Goal: Find specific page/section: Find specific page/section

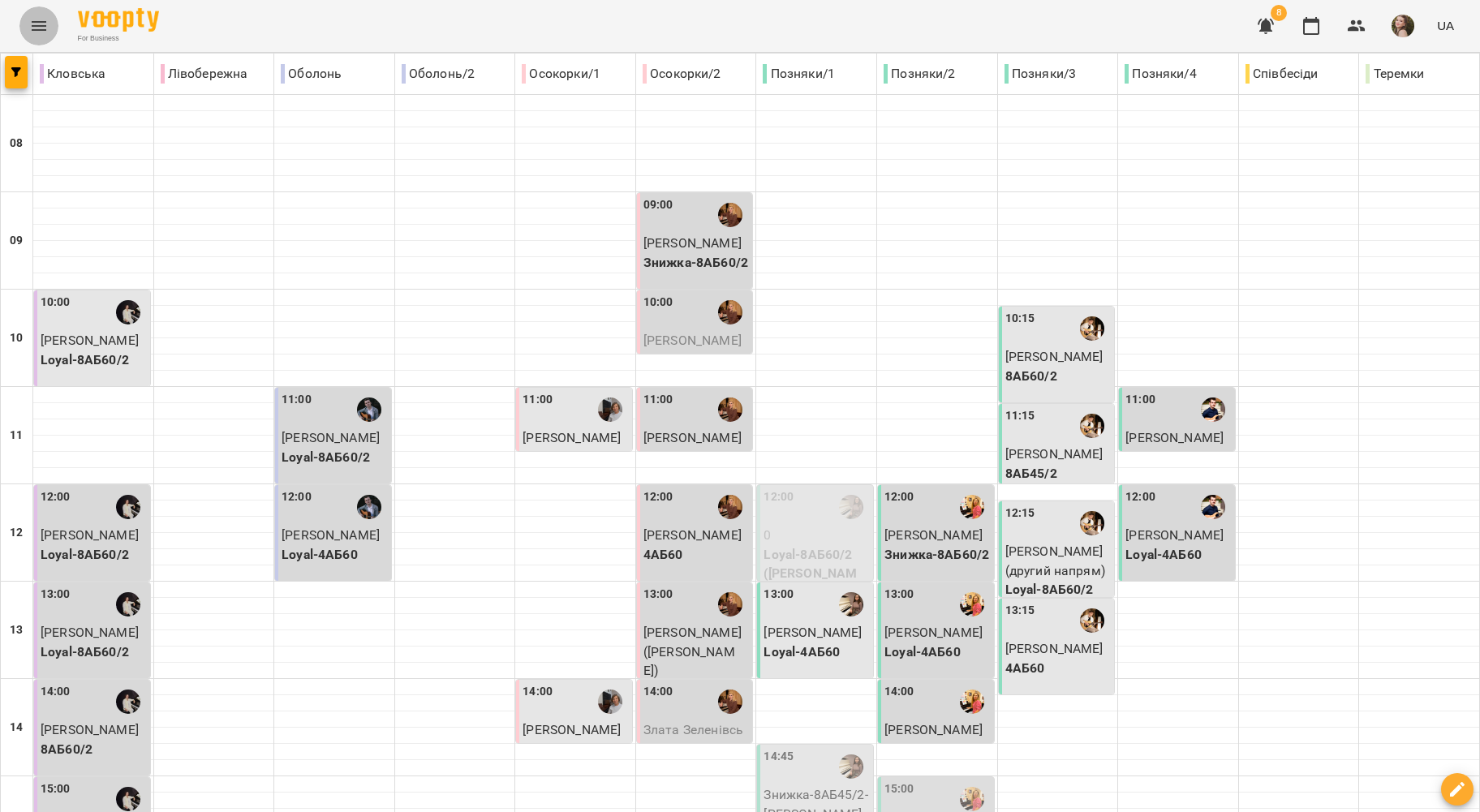
click at [44, 7] on button "Menu" at bounding box center [39, 26] width 39 height 39
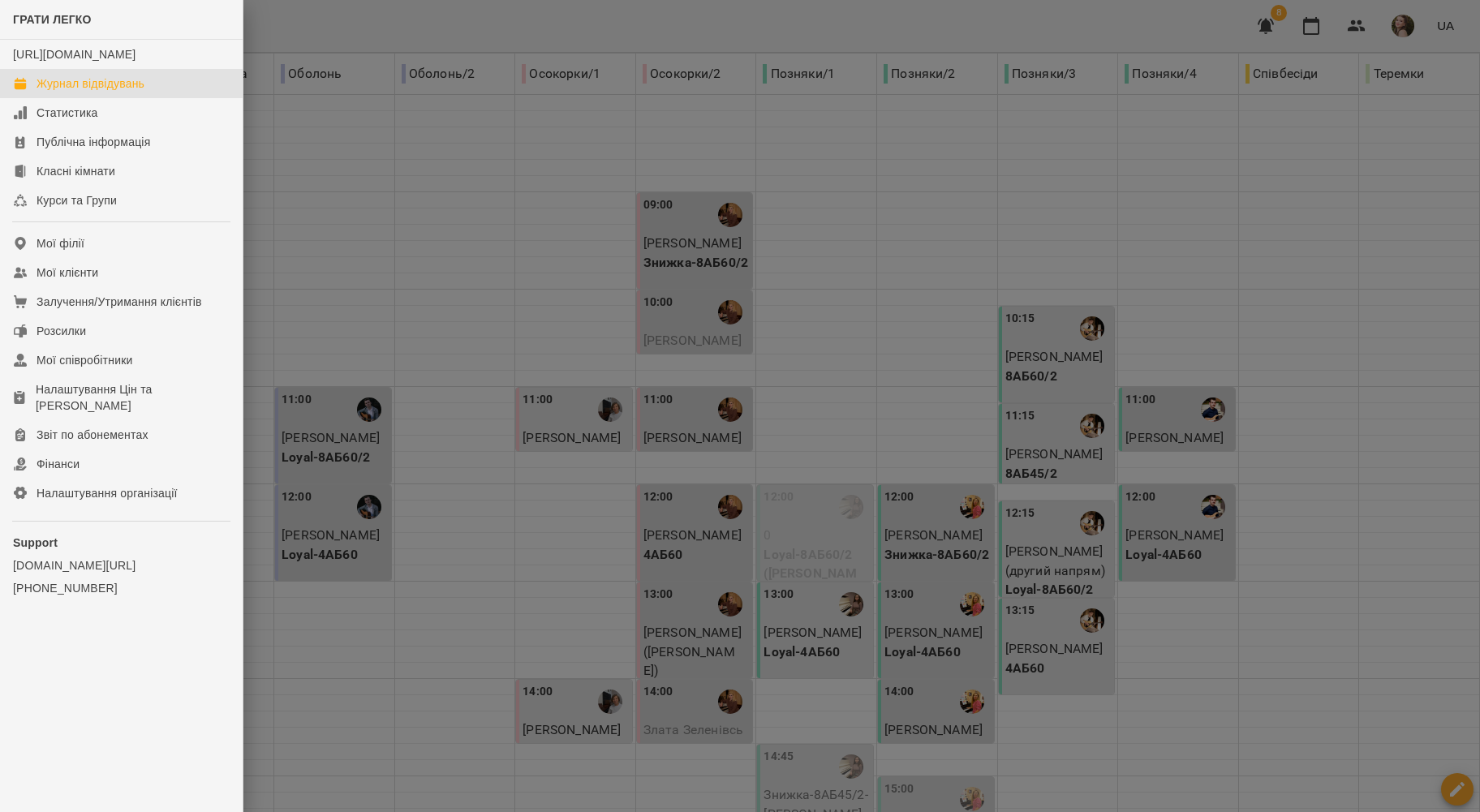
click at [382, 261] on div at bounding box center [740, 406] width 1480 height 812
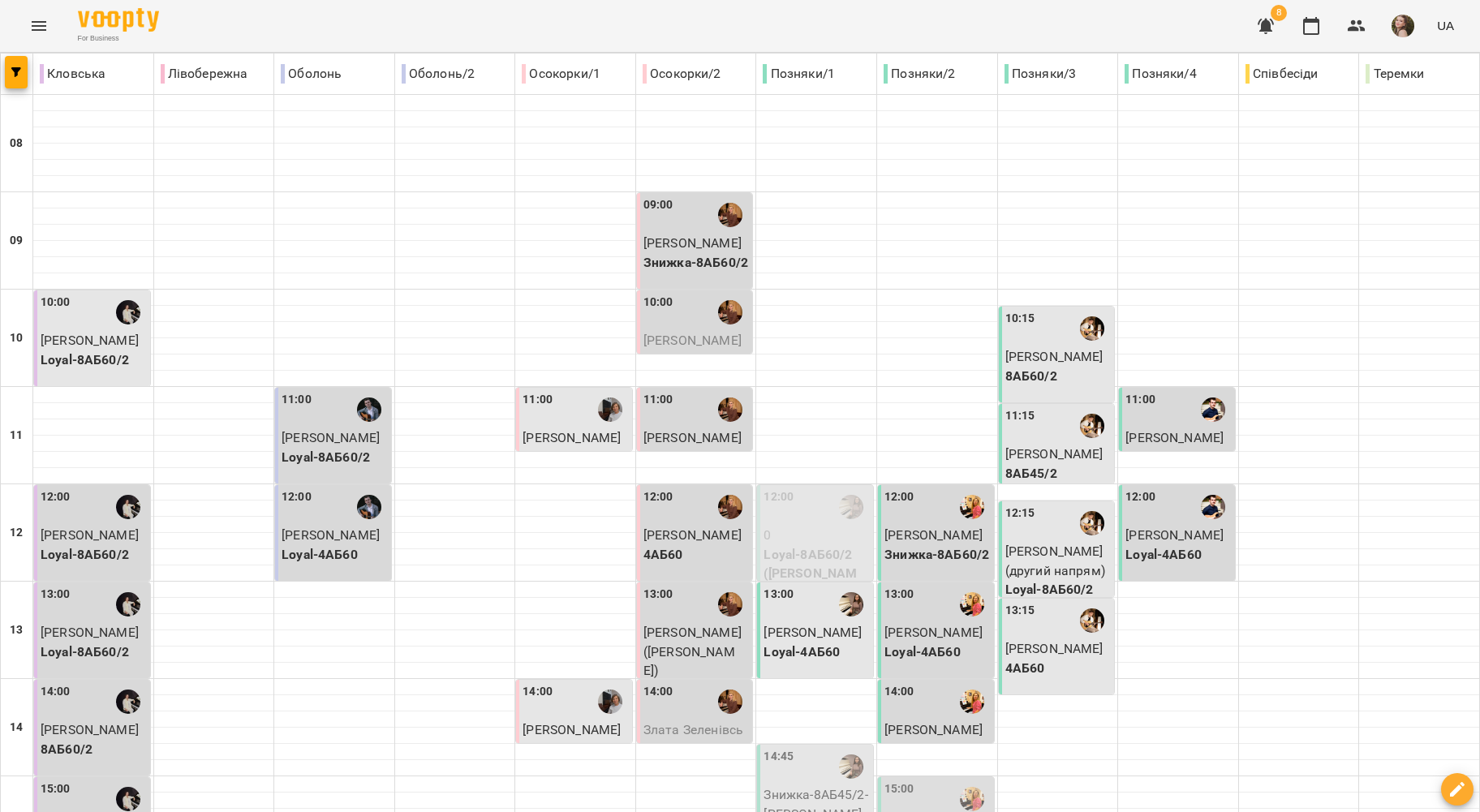
click at [31, 22] on icon "Menu" at bounding box center [38, 25] width 20 height 20
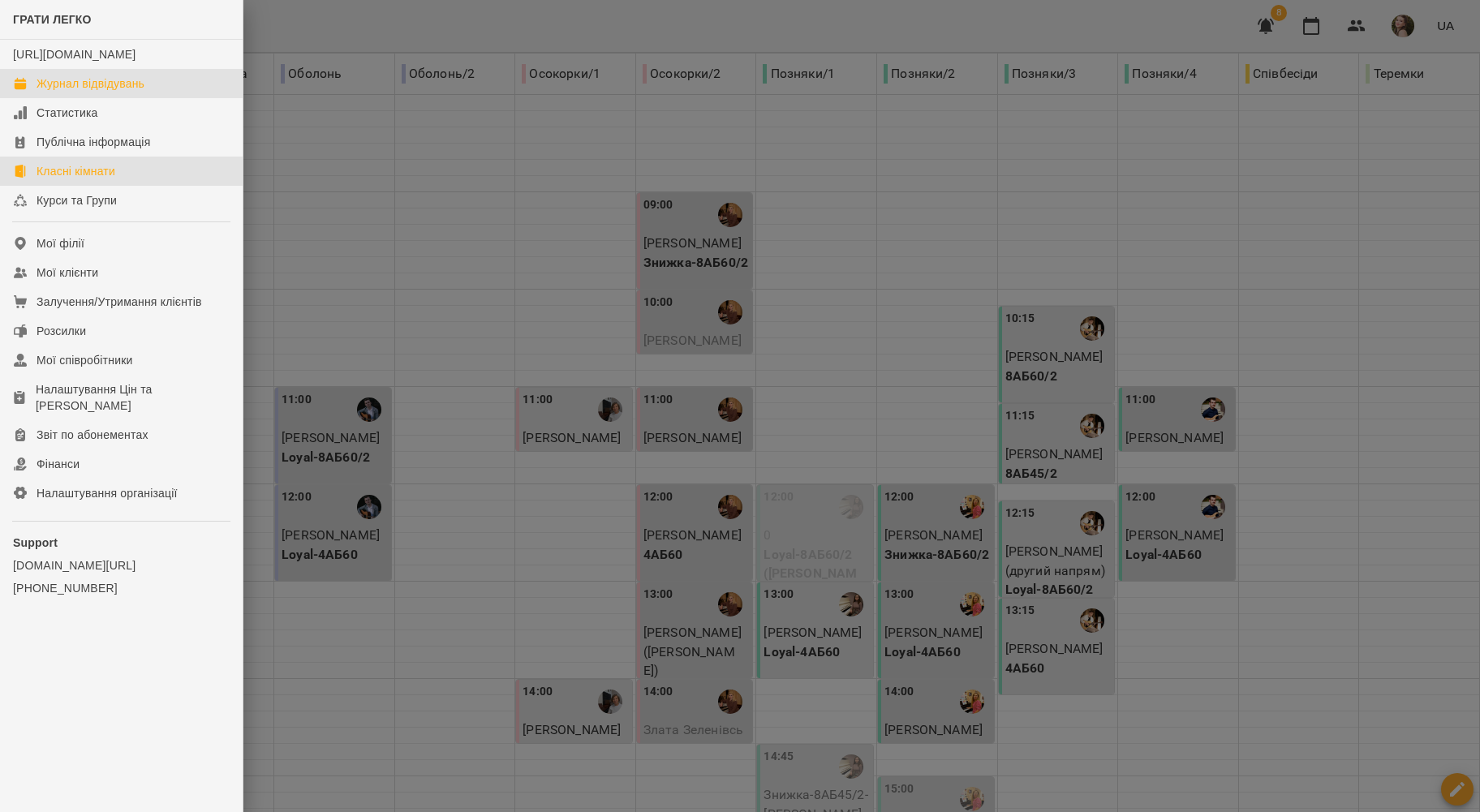
click at [99, 180] on div "Класні кімнати" at bounding box center [76, 170] width 79 height 16
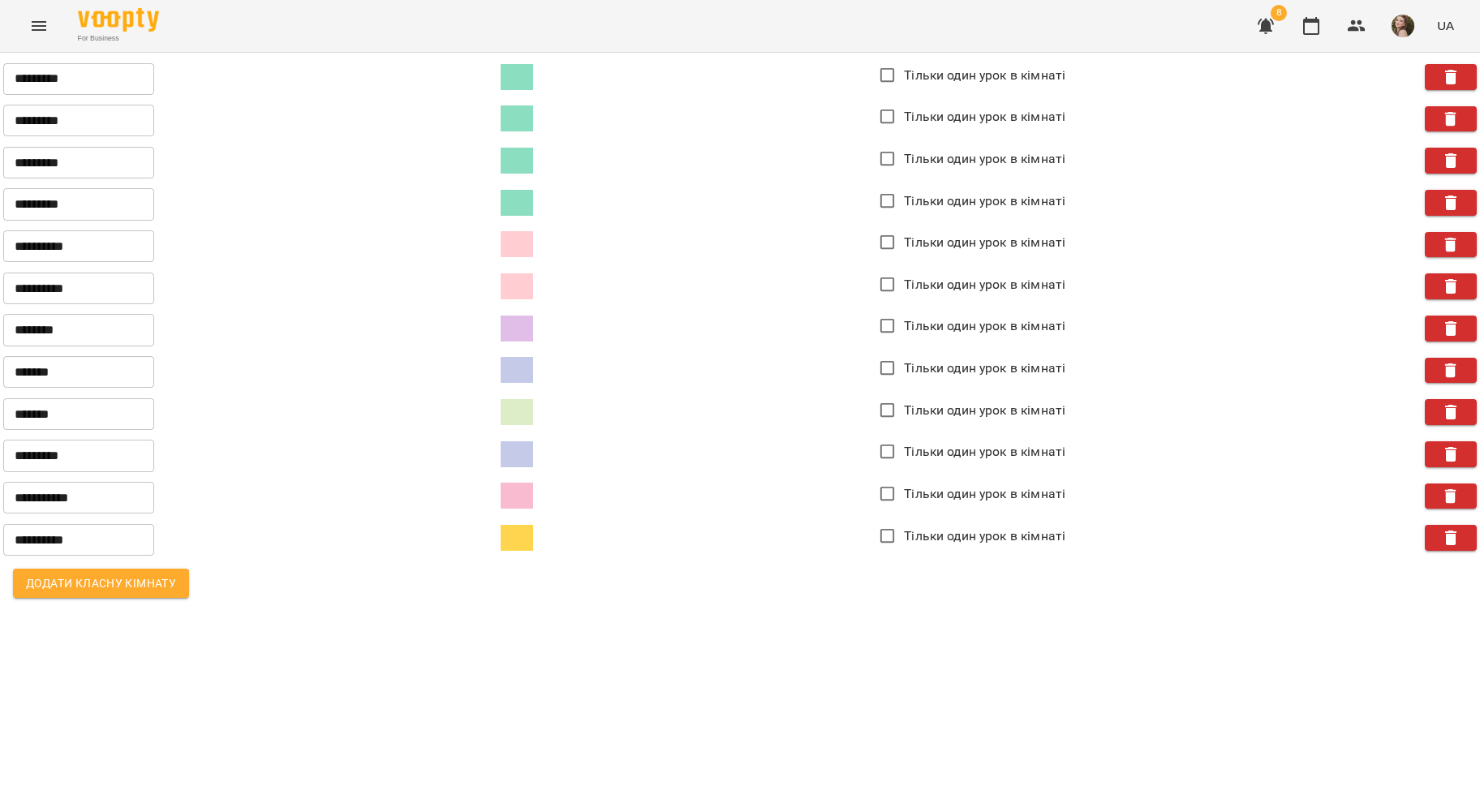
click at [114, 537] on input "**********" at bounding box center [78, 539] width 151 height 33
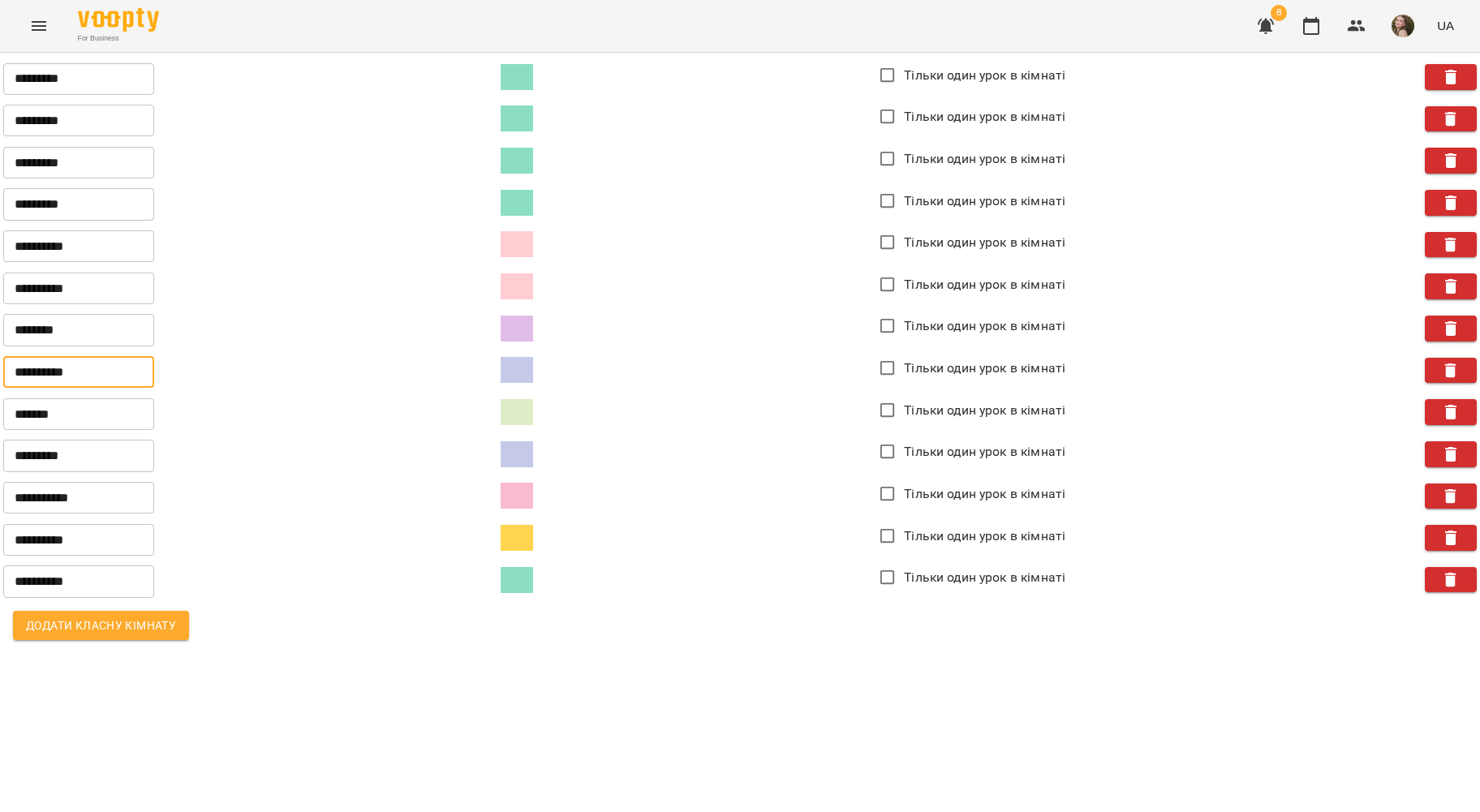
click at [113, 371] on input "**********" at bounding box center [78, 372] width 151 height 33
click at [340, 605] on div "Додати класну кімнату" at bounding box center [739, 626] width 1473 height 49
click at [36, 22] on icon "Menu" at bounding box center [39, 26] width 15 height 9
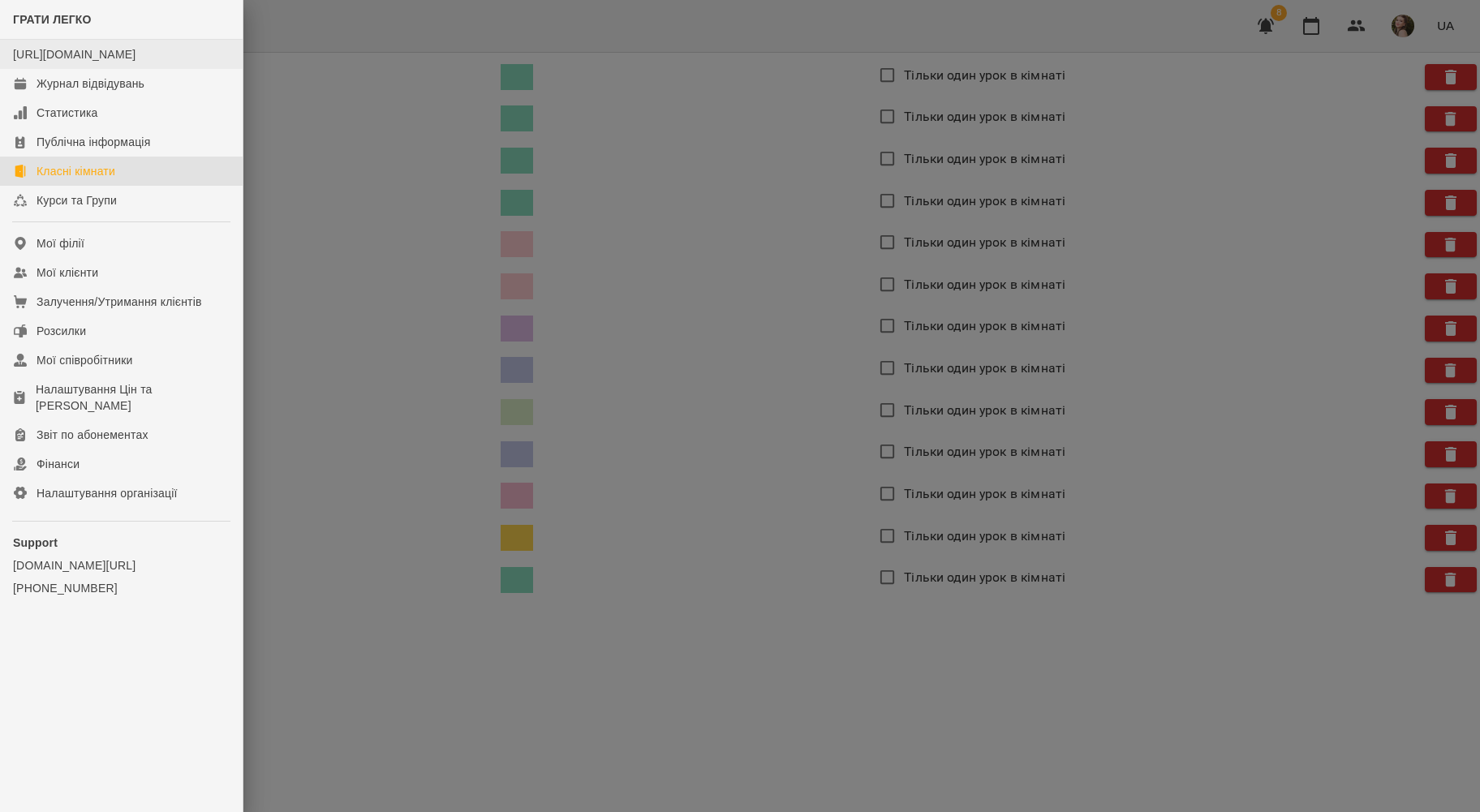
click at [122, 69] on li "[URL][DOMAIN_NAME]" at bounding box center [121, 54] width 242 height 29
click at [125, 92] on div "Журнал відвідувань" at bounding box center [90, 83] width 108 height 16
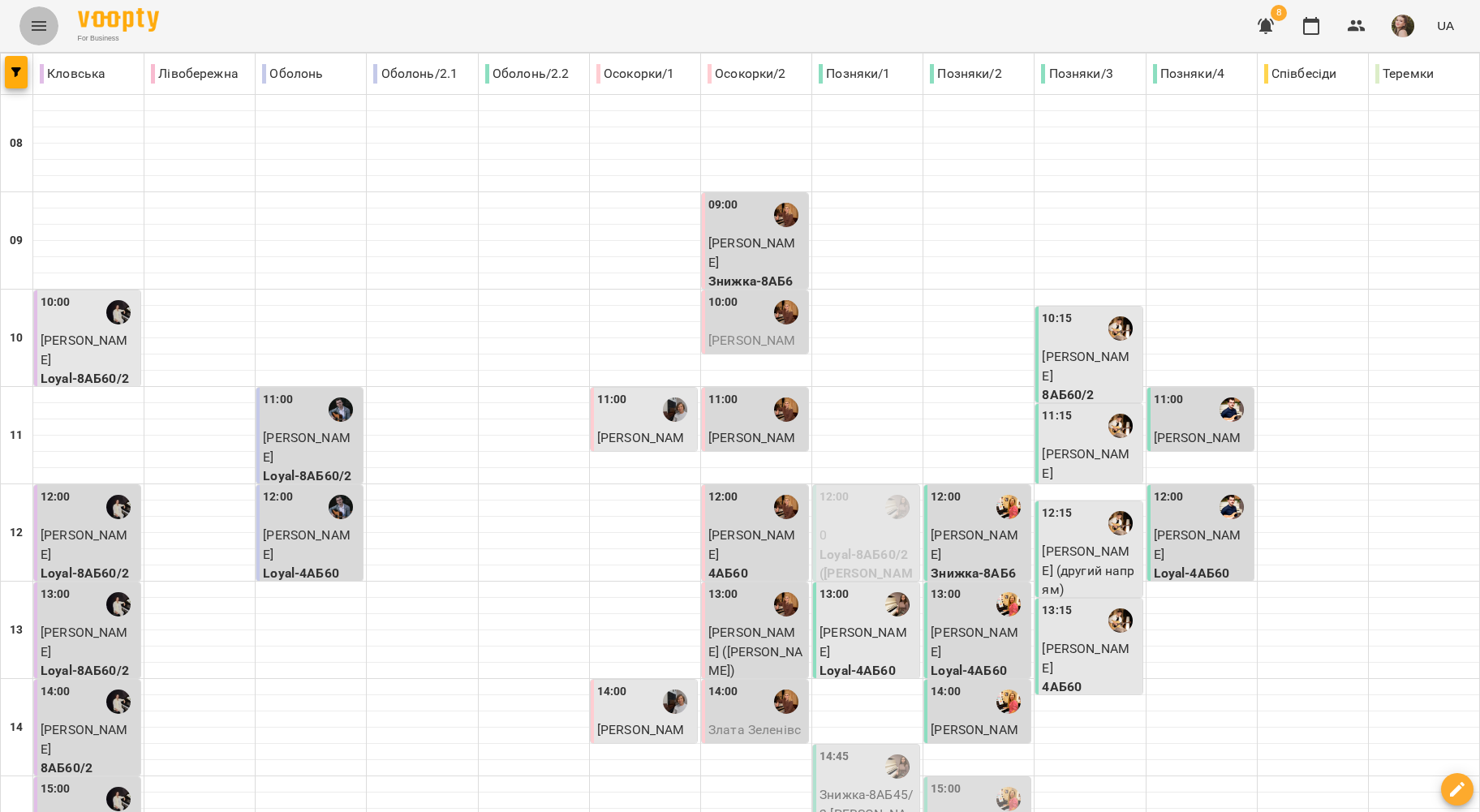
click at [34, 24] on icon "Menu" at bounding box center [38, 25] width 20 height 20
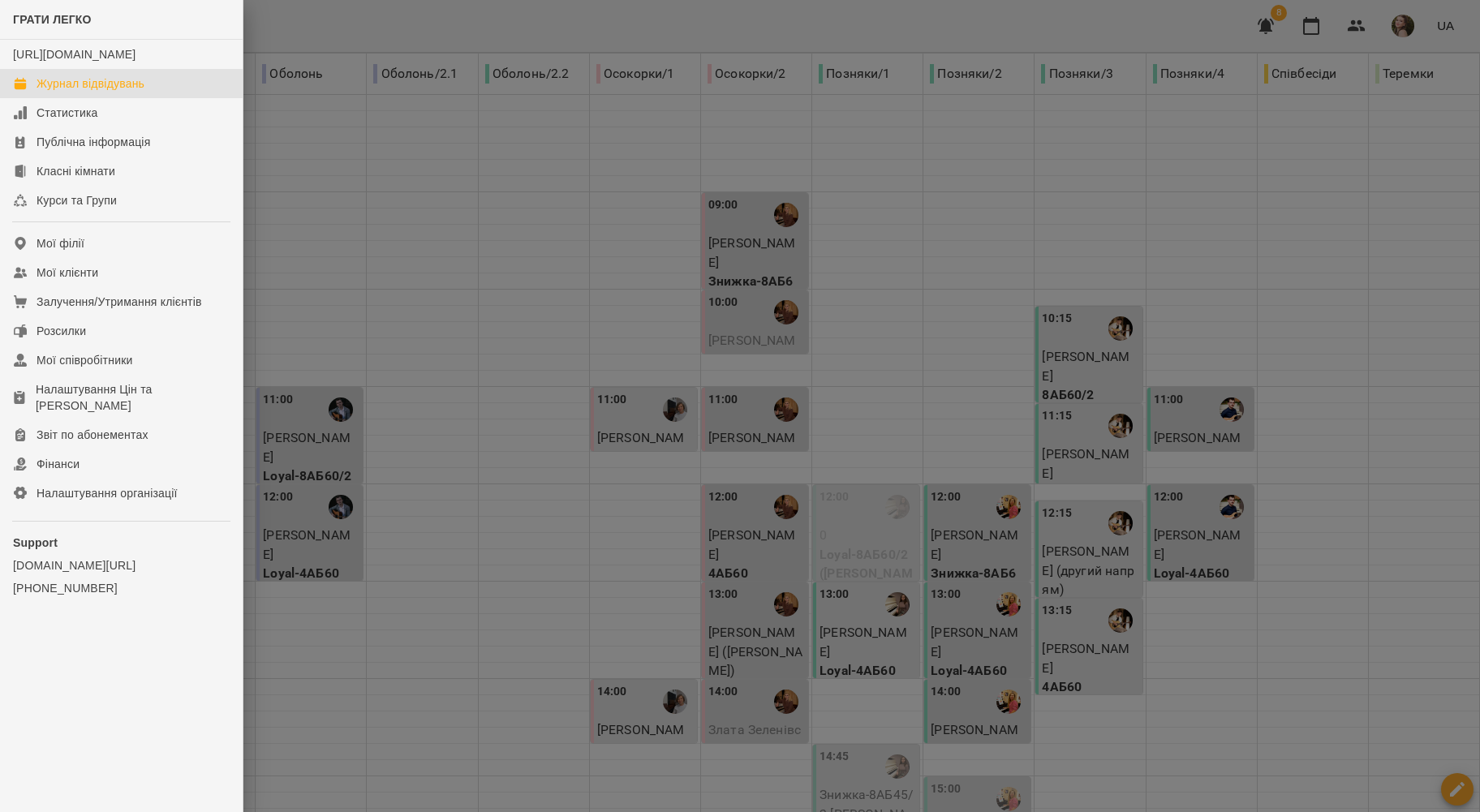
click at [485, 38] on div at bounding box center [740, 406] width 1480 height 812
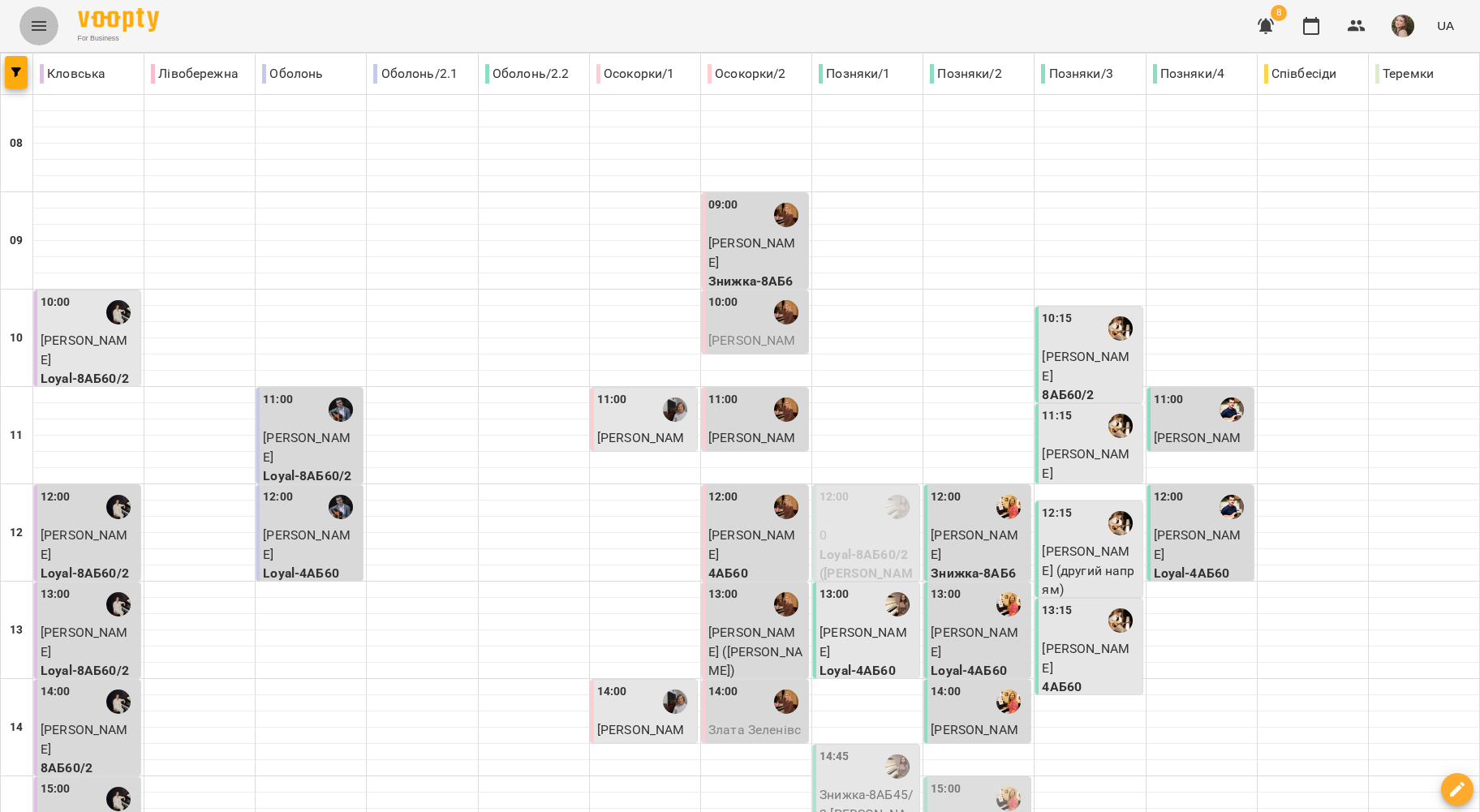
click at [38, 28] on icon "Menu" at bounding box center [38, 25] width 20 height 20
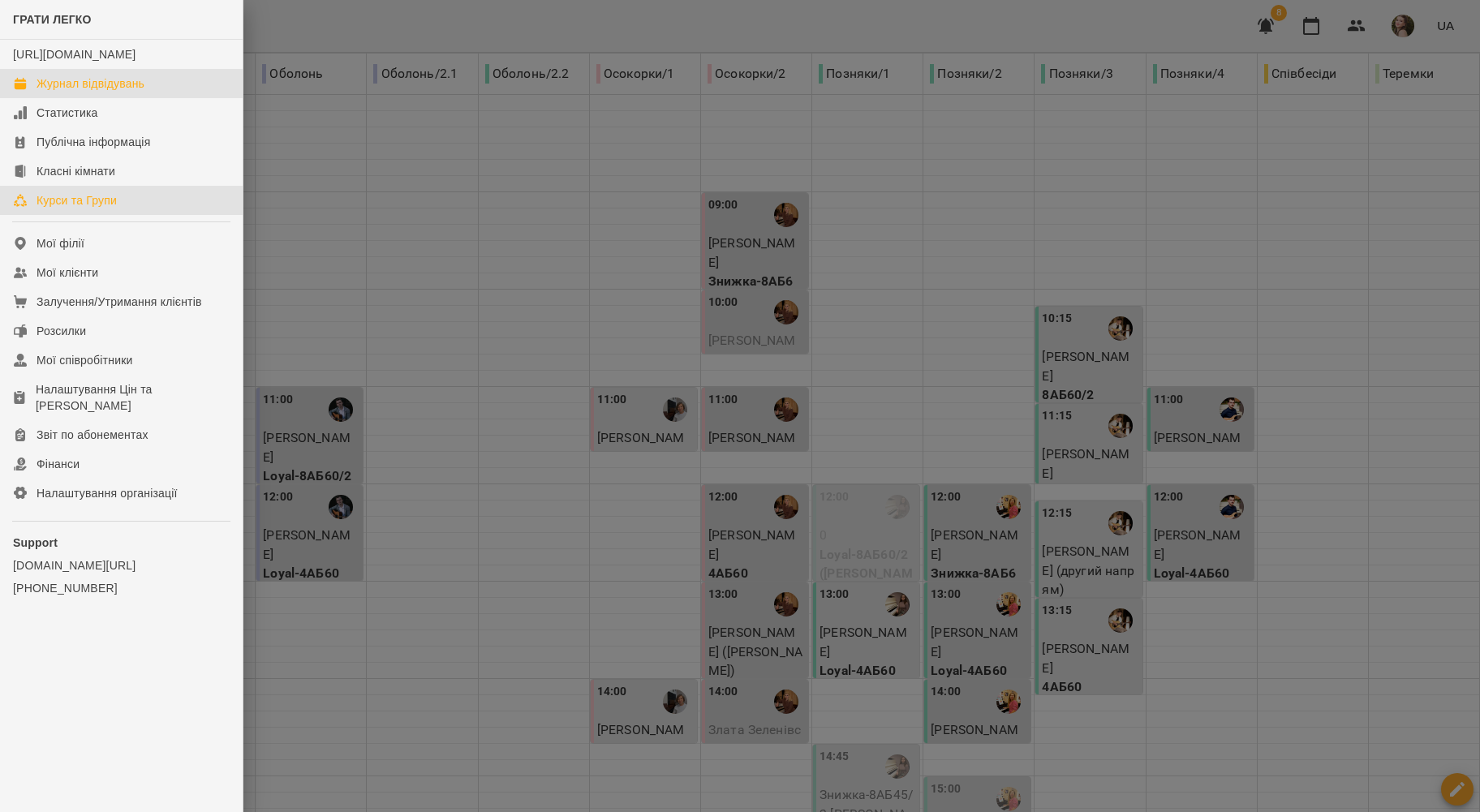
click at [113, 209] on div "Курси та Групи" at bounding box center [77, 200] width 80 height 16
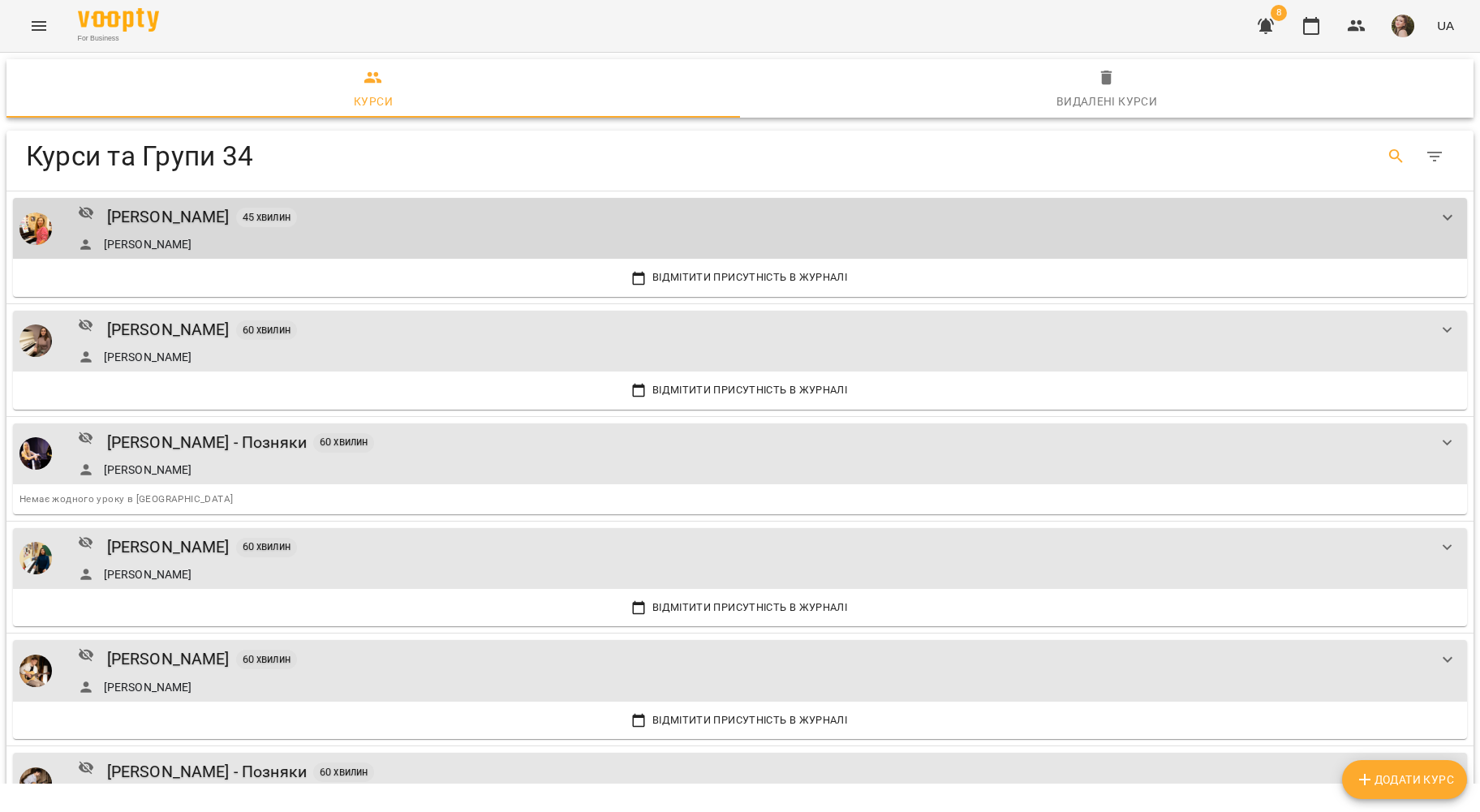
click at [1391, 162] on button "Search" at bounding box center [1397, 157] width 39 height 39
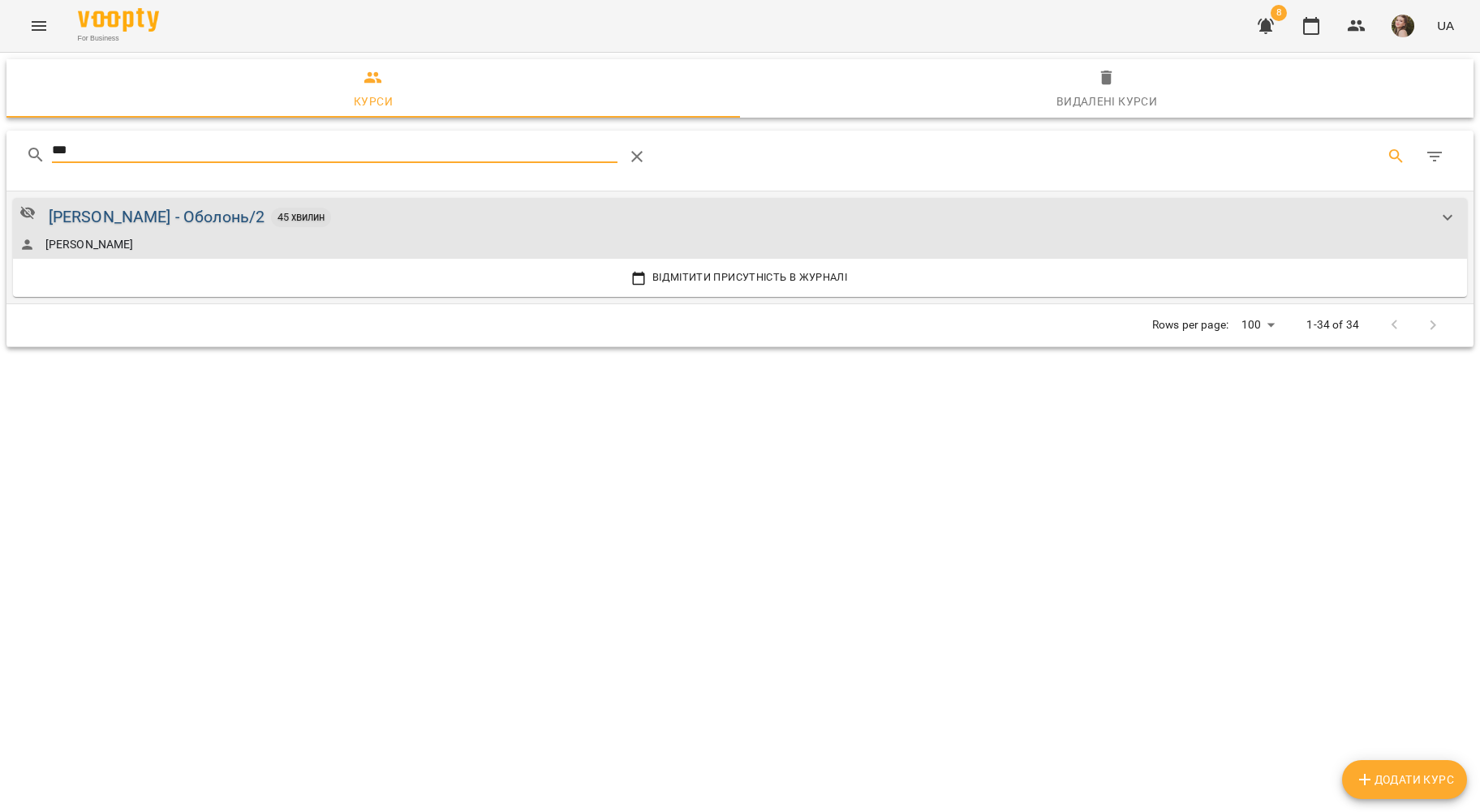
type input "***"
click at [169, 205] on div "[PERSON_NAME] - Оболонь/2" at bounding box center [157, 217] width 217 height 25
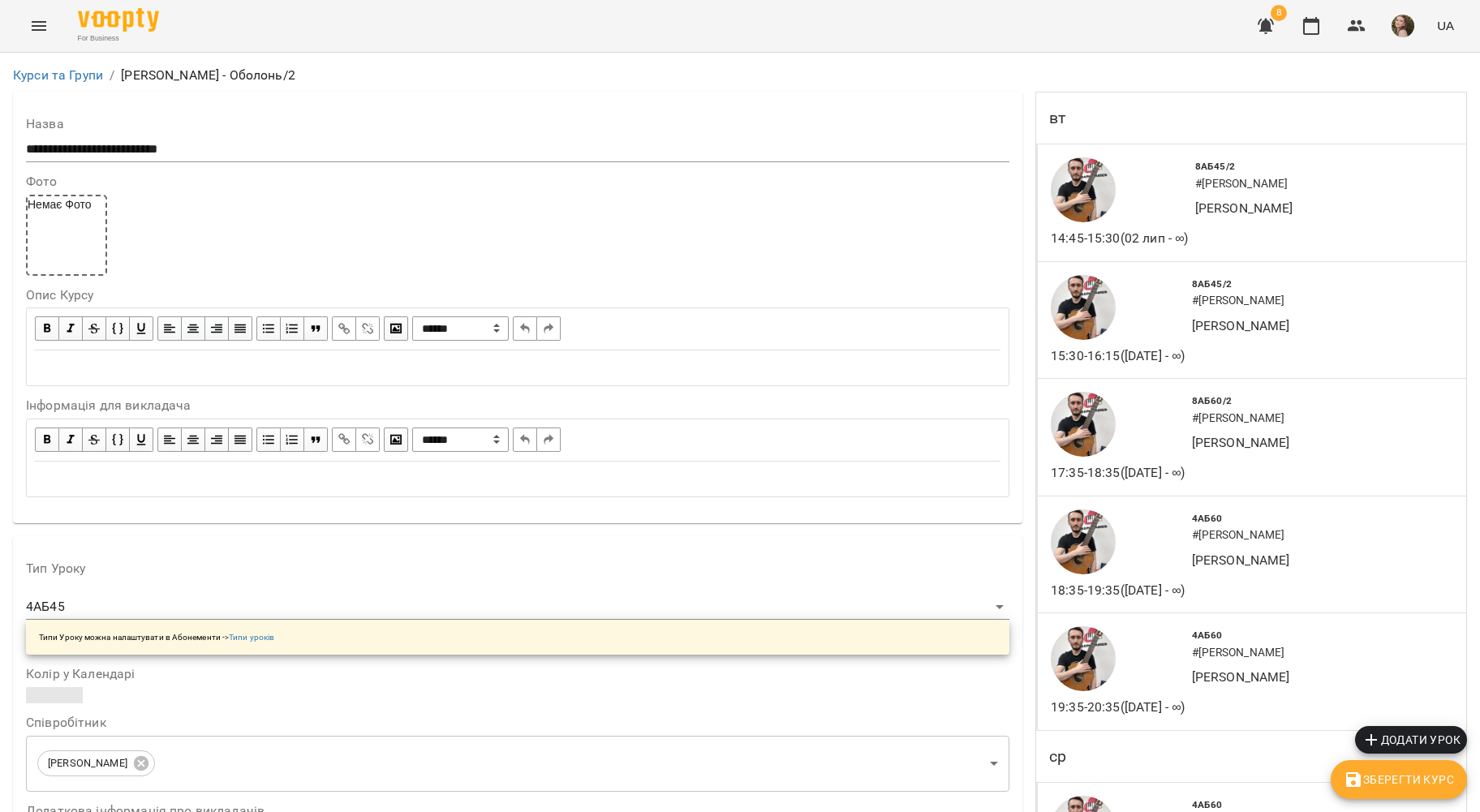
click at [33, 18] on icon "Menu" at bounding box center [38, 25] width 20 height 20
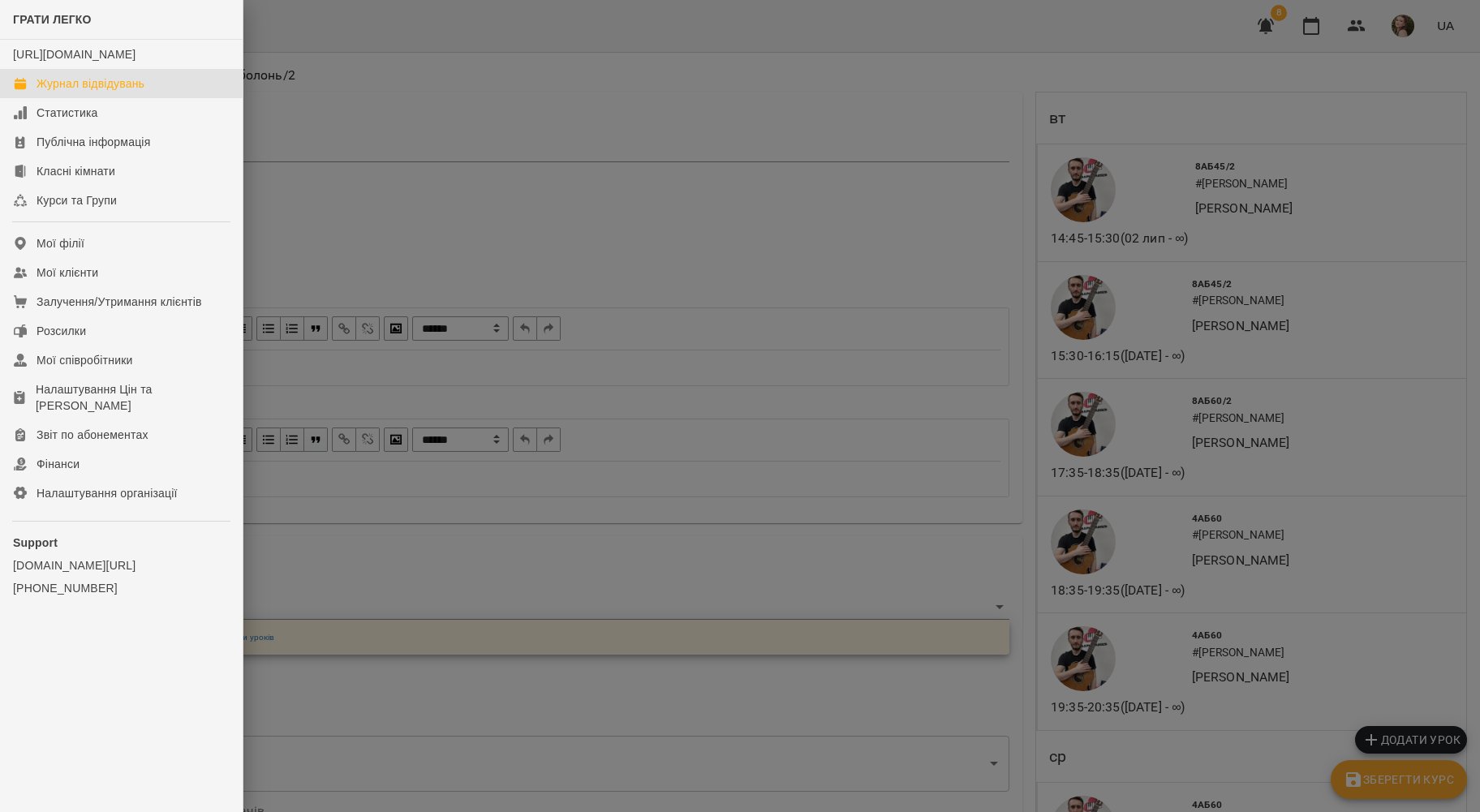
click at [102, 90] on link "Журнал відвідувань" at bounding box center [121, 83] width 242 height 29
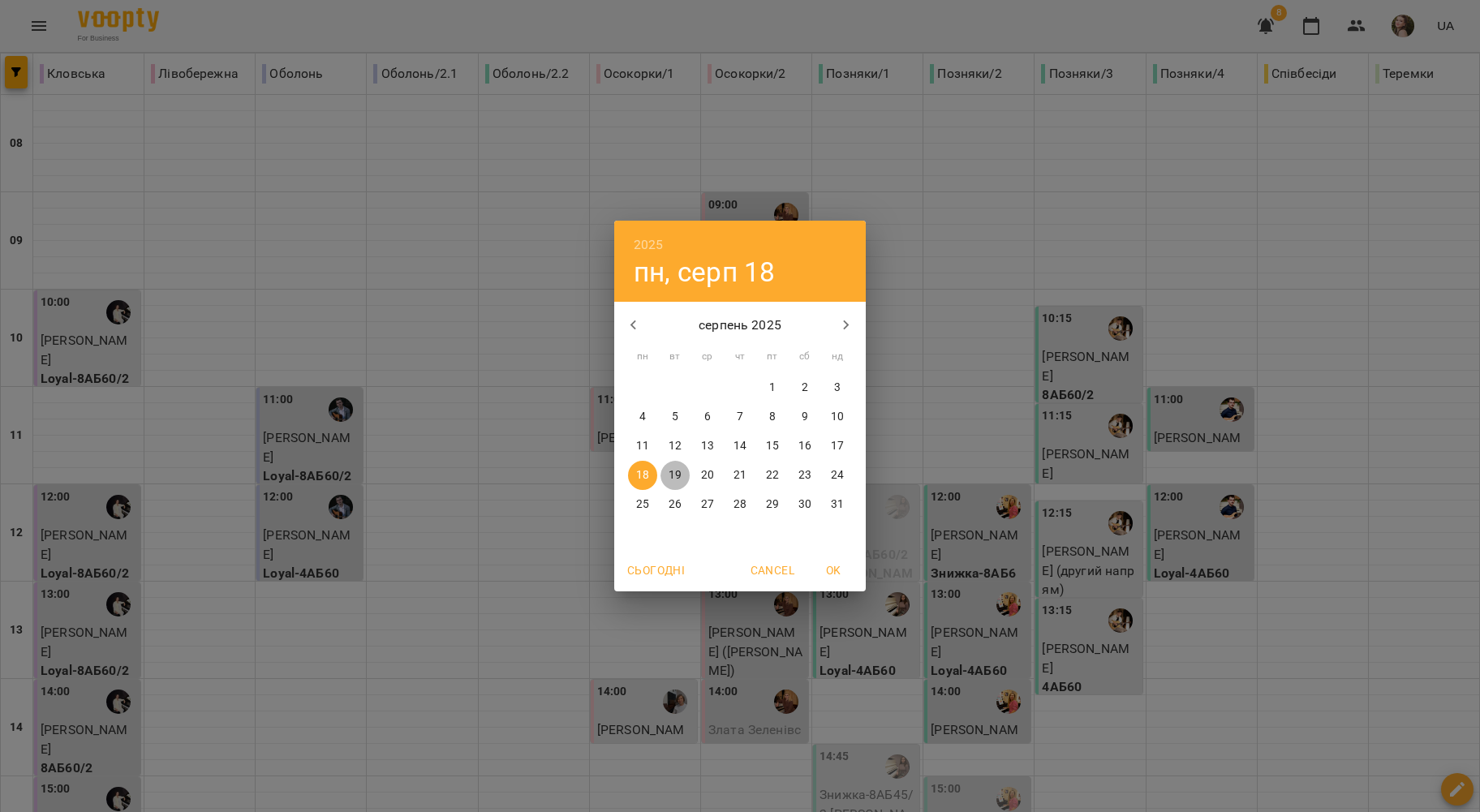
click at [669, 470] on p "19" at bounding box center [675, 475] width 13 height 16
